Goal: Transaction & Acquisition: Subscribe to service/newsletter

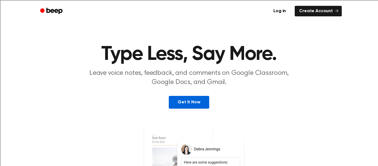
click at [197, 105] on link "Get It Now" at bounding box center [189, 102] width 40 height 13
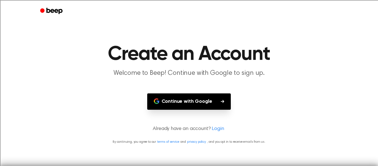
click at [197, 105] on button "Continue with Google" at bounding box center [189, 101] width 84 height 16
click at [197, 100] on button "Continue with Google" at bounding box center [189, 101] width 84 height 16
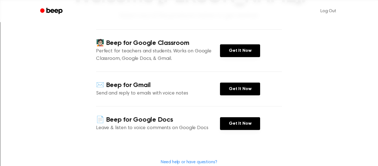
scroll to position [55, 0]
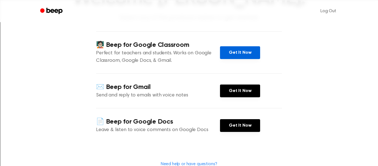
click at [239, 56] on link "Get It Now" at bounding box center [240, 52] width 40 height 13
